Goal: Information Seeking & Learning: Learn about a topic

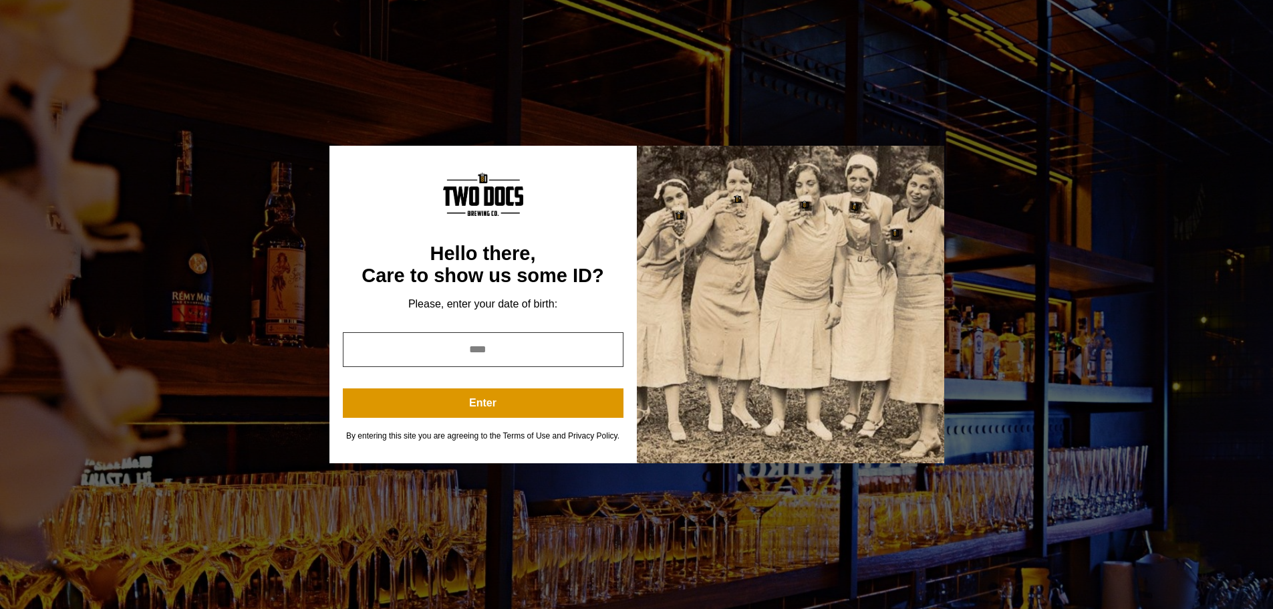
click at [569, 348] on input "year" at bounding box center [483, 349] width 281 height 35
type input "****"
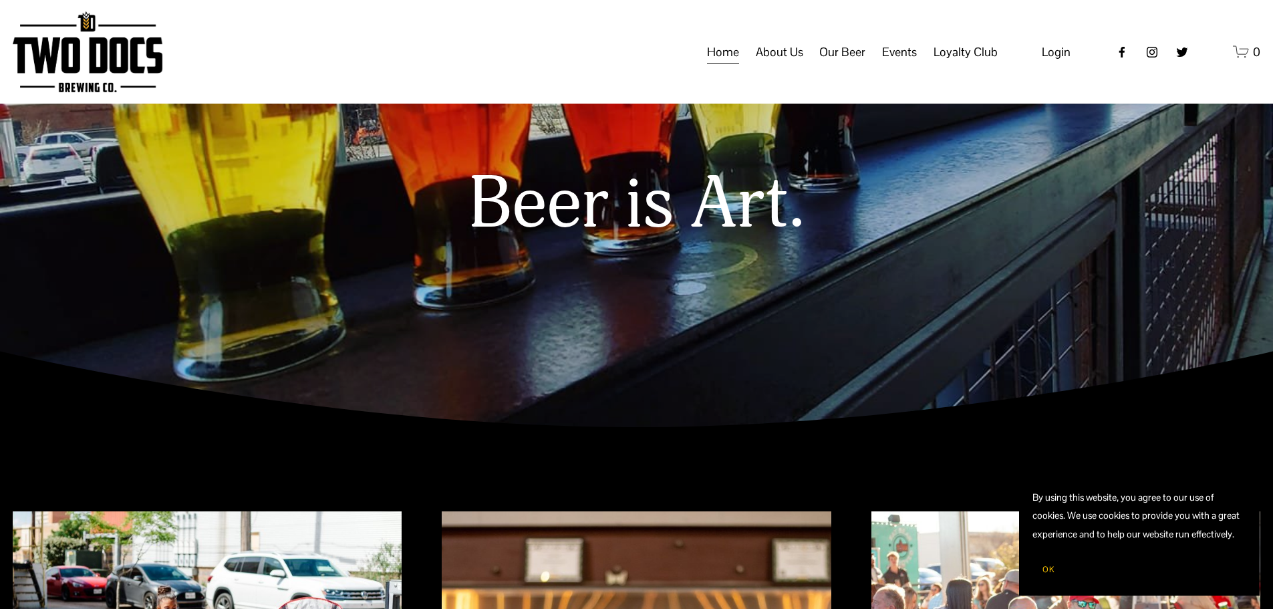
scroll to position [140, 0]
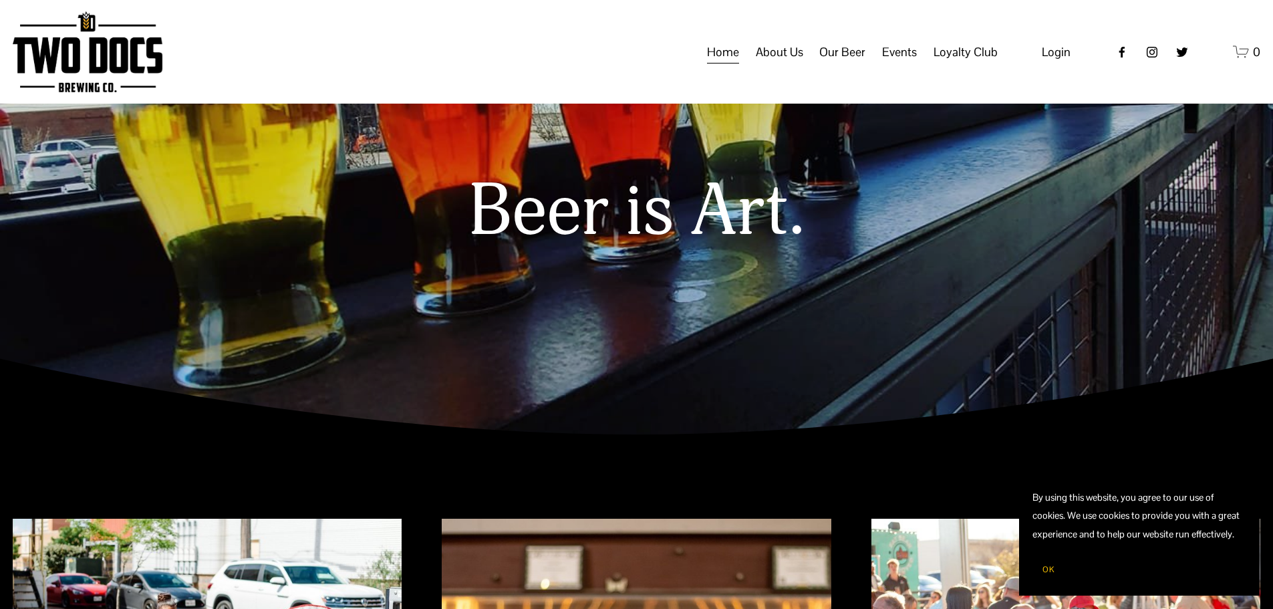
click at [0, 0] on span "Taproom Menu" at bounding box center [0, 0] width 0 height 0
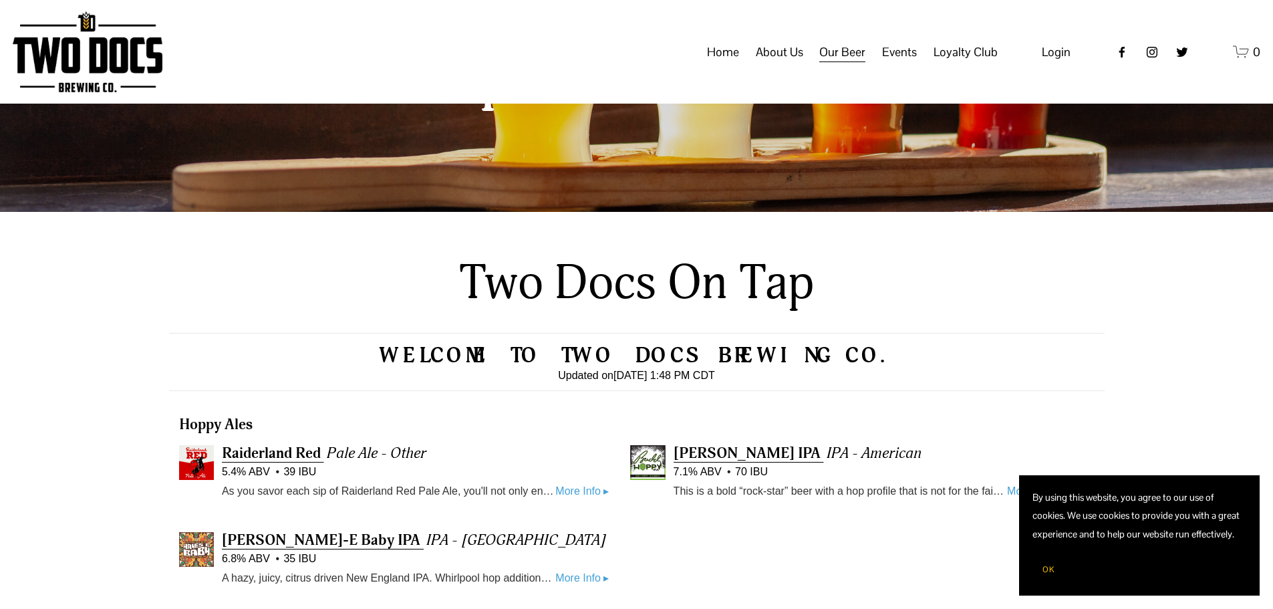
scroll to position [334, 0]
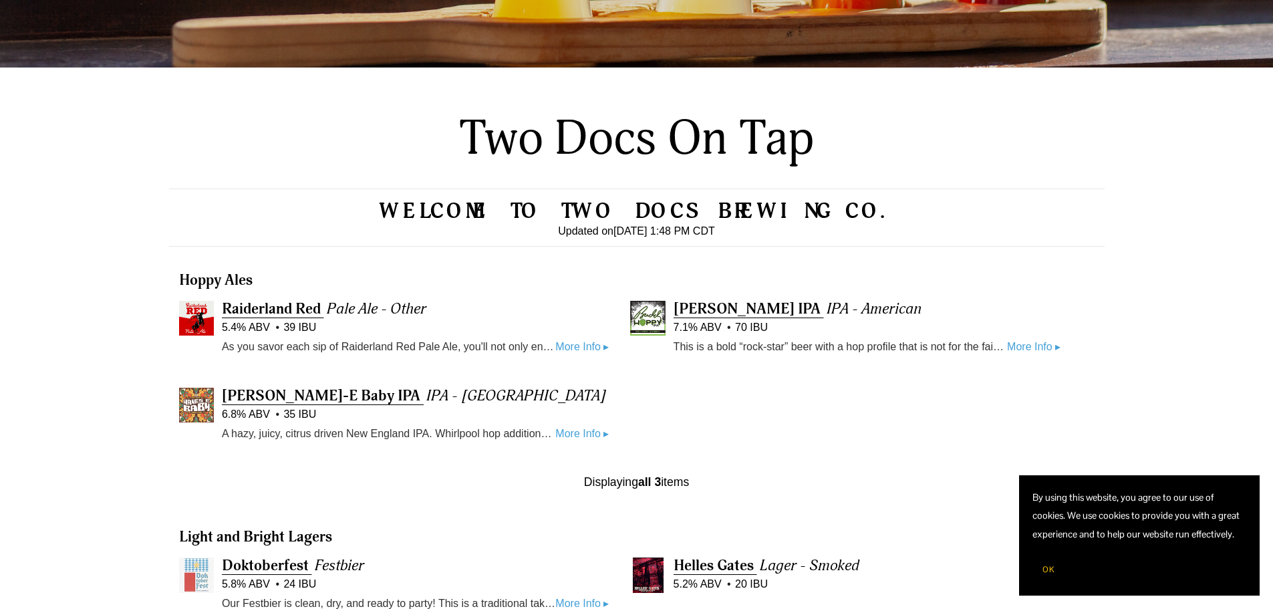
click at [555, 348] on link "More Info ▸" at bounding box center [581, 346] width 53 height 17
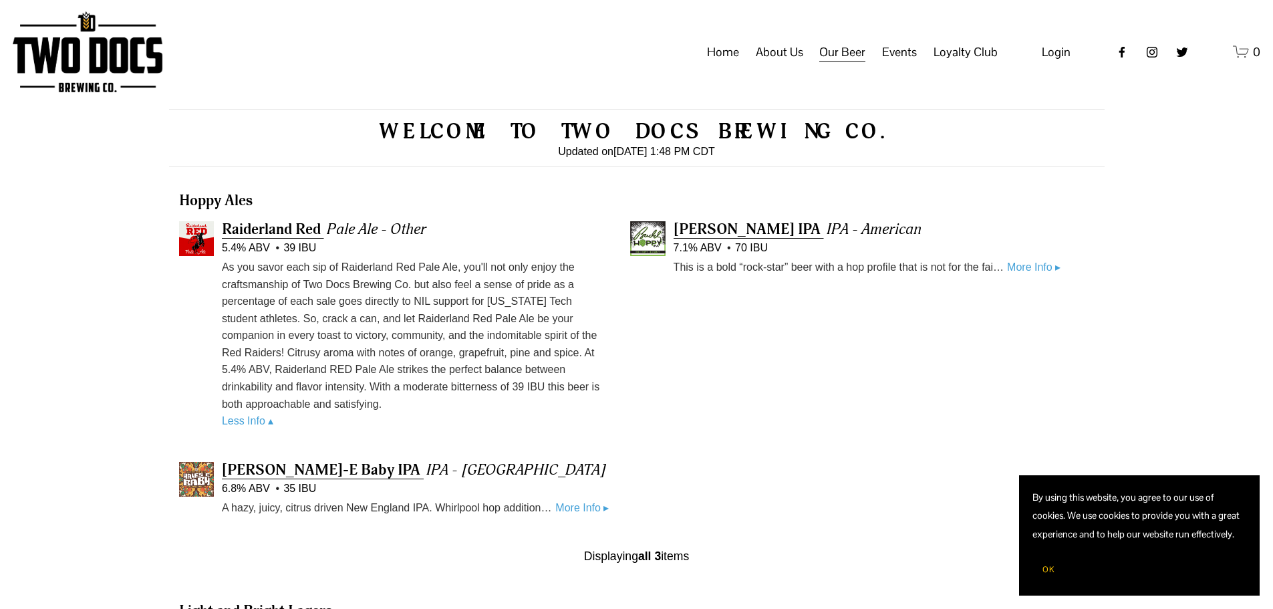
scroll to position [146, 0]
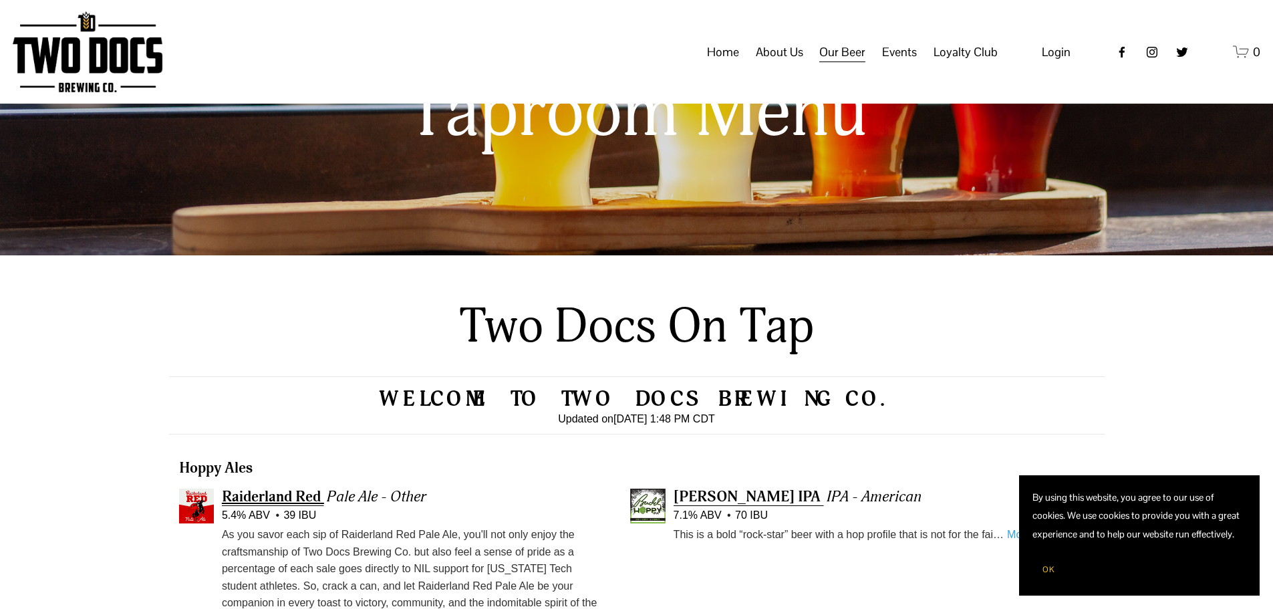
click at [282, 501] on span "Raiderland Red" at bounding box center [271, 496] width 99 height 19
